Goal: Information Seeking & Learning: Learn about a topic

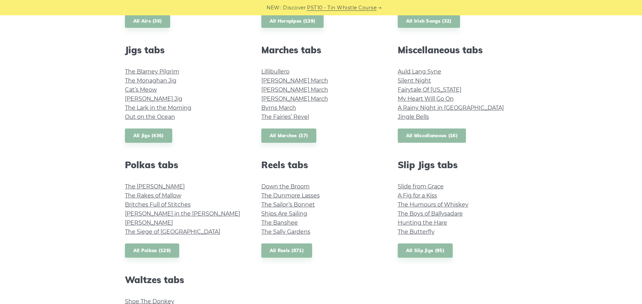
scroll to position [370, 0]
click at [436, 136] on link "All Miscellaneous (16)" at bounding box center [432, 136] width 69 height 14
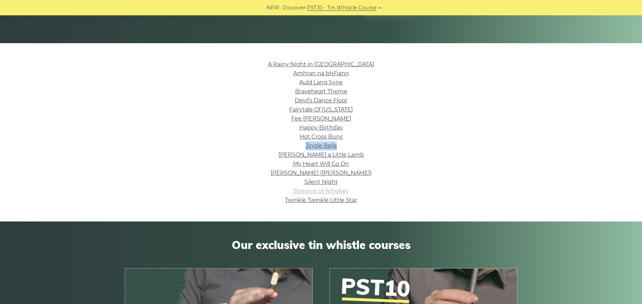
scroll to position [155, 0]
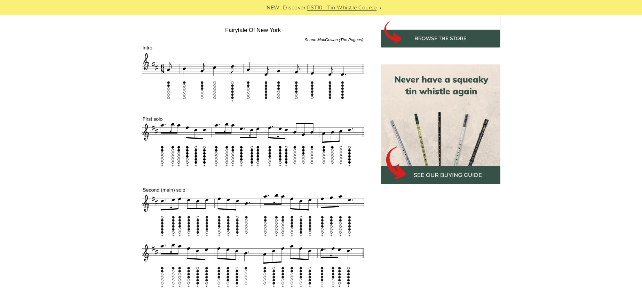
scroll to position [269, 0]
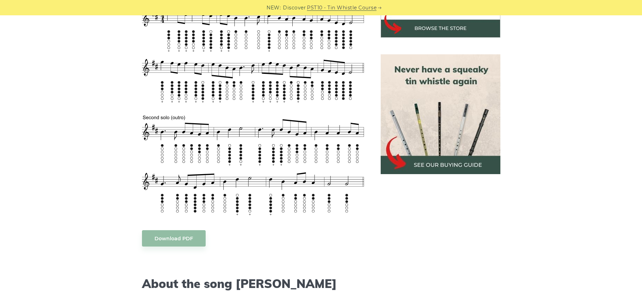
scroll to position [134, 0]
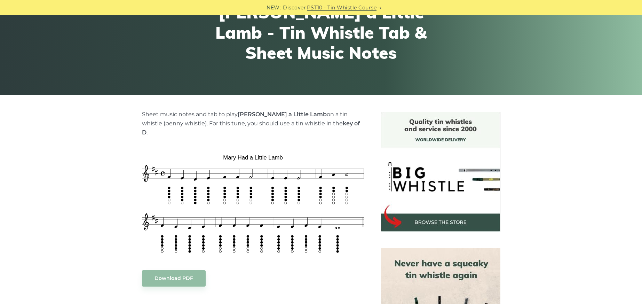
scroll to position [88, 0]
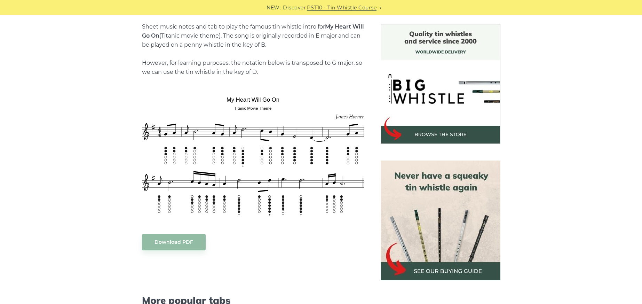
scroll to position [179, 0]
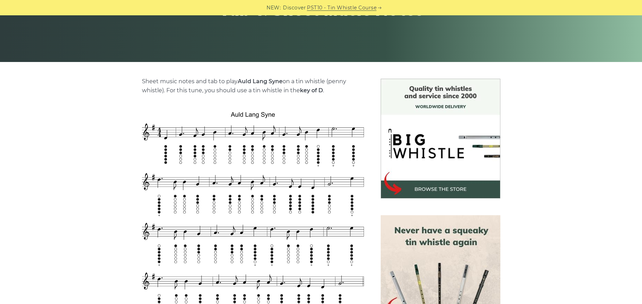
scroll to position [122, 0]
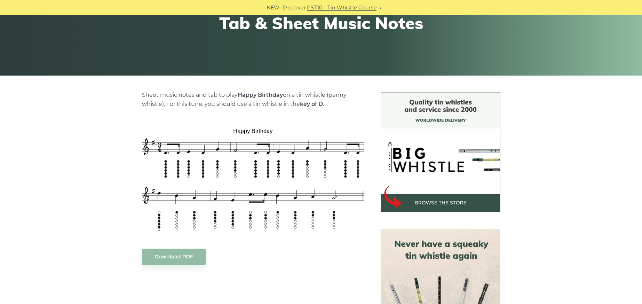
scroll to position [116, 0]
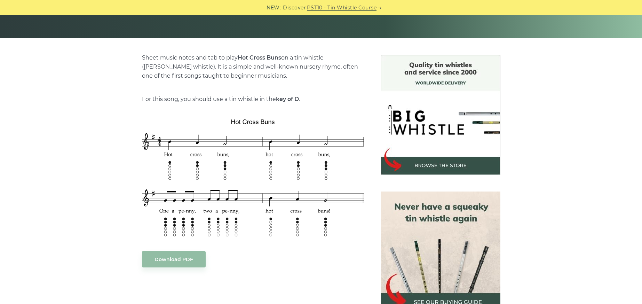
scroll to position [146, 0]
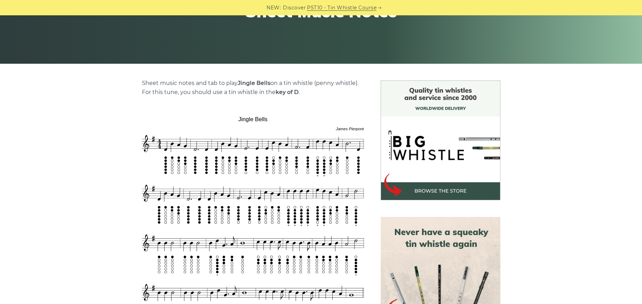
scroll to position [120, 0]
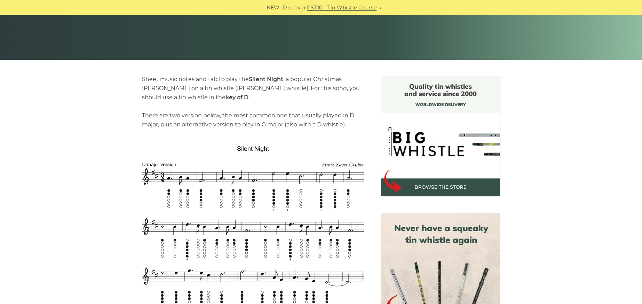
scroll to position [124, 0]
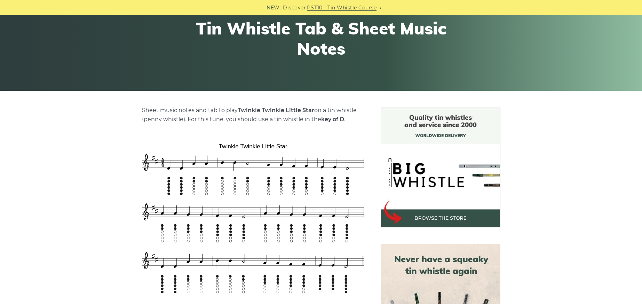
scroll to position [127, 0]
